Goal: Information Seeking & Learning: Learn about a topic

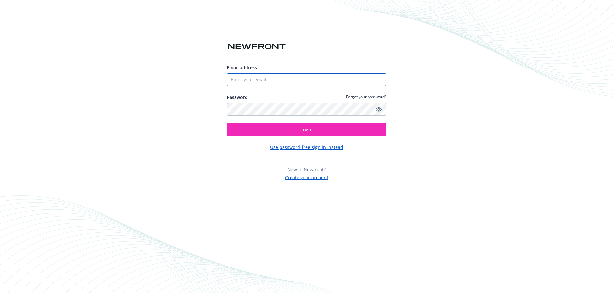
click at [289, 81] on input "Email address" at bounding box center [307, 79] width 160 height 13
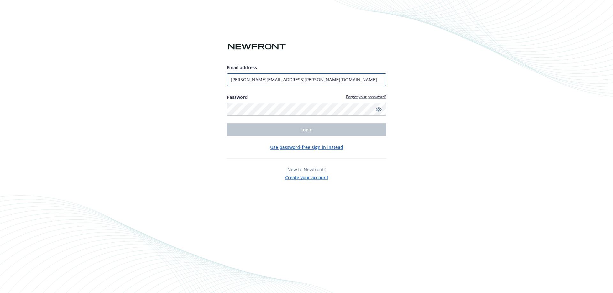
type input "[PERSON_NAME][EMAIL_ADDRESS][PERSON_NAME][DOMAIN_NAME]"
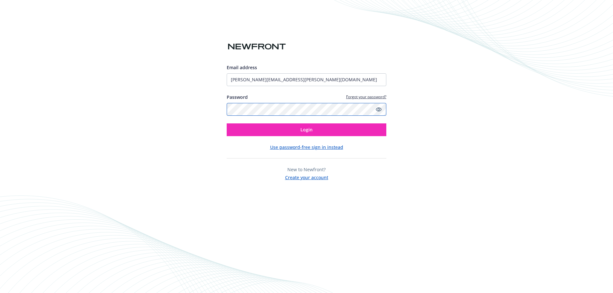
click at [227, 124] on button "Login" at bounding box center [307, 130] width 160 height 13
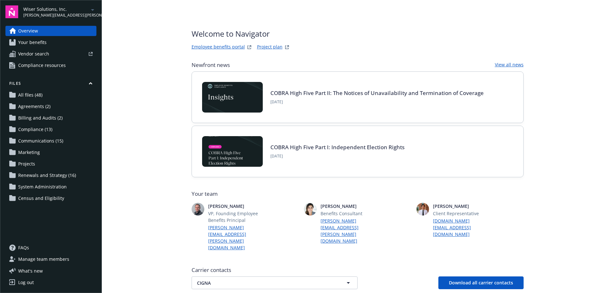
click at [70, 13] on span "[PERSON_NAME][EMAIL_ADDRESS][PERSON_NAME][DOMAIN_NAME]" at bounding box center [55, 15] width 65 height 6
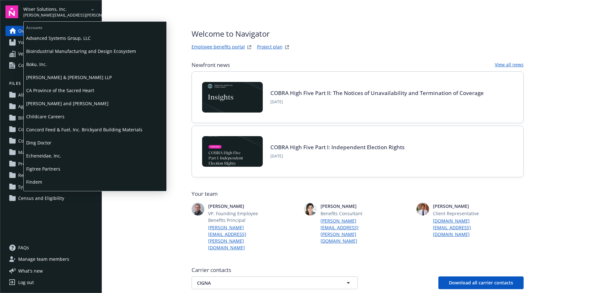
click at [43, 66] on span "Boku, Inc." at bounding box center [95, 64] width 138 height 13
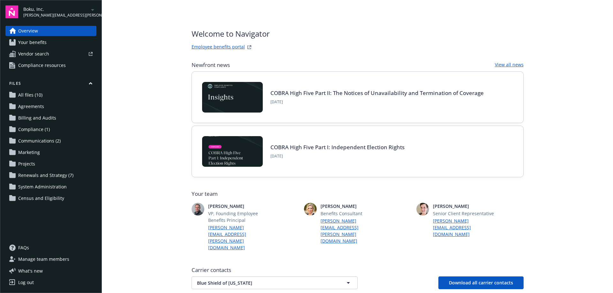
click at [41, 44] on span "Your benefits" at bounding box center [32, 42] width 28 height 10
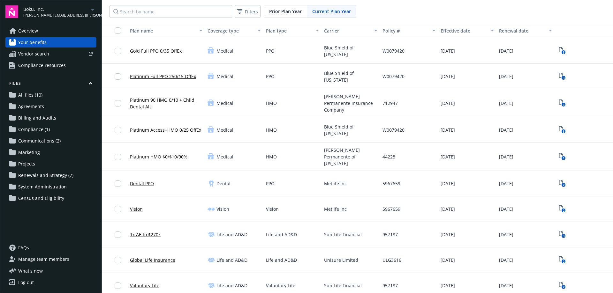
click at [52, 8] on span "Boku, Inc." at bounding box center [55, 9] width 65 height 7
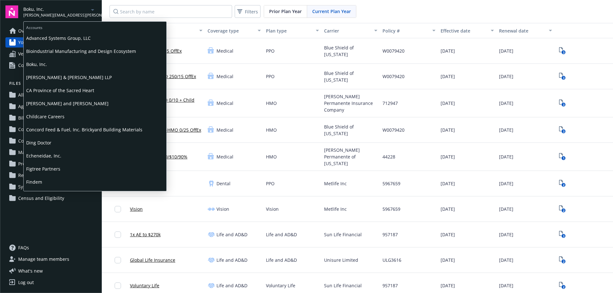
click at [50, 51] on span "Bioindustrial Manufacturing and Design Ecosystem" at bounding box center [95, 51] width 138 height 13
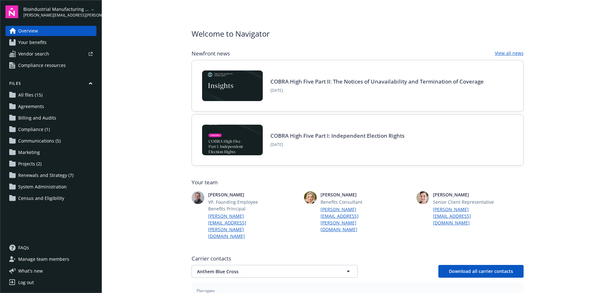
click at [40, 42] on span "Your benefits" at bounding box center [32, 42] width 28 height 10
